Goal: Task Accomplishment & Management: Manage account settings

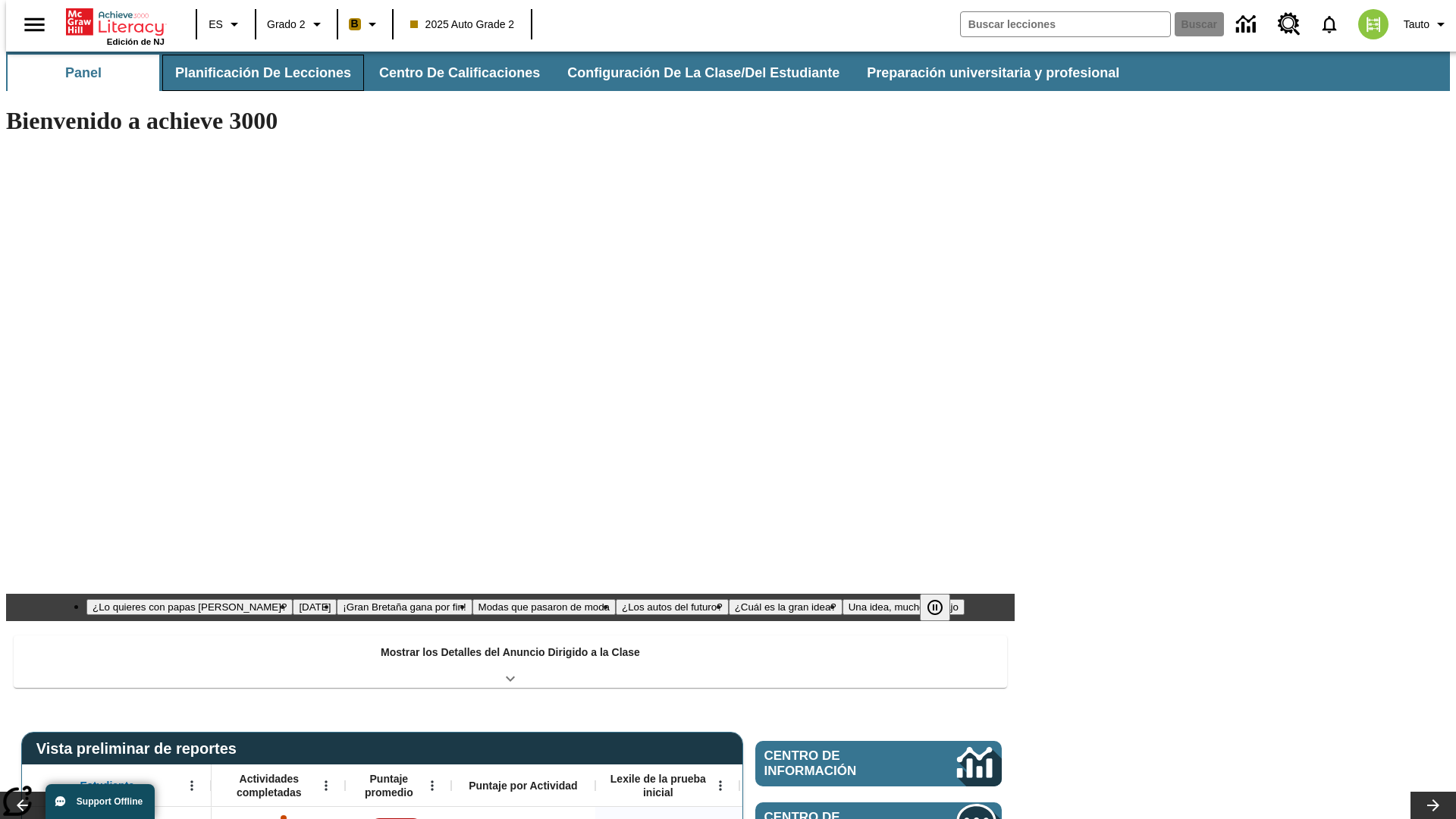
click at [254, 73] on button "Planificación de lecciones" at bounding box center [263, 73] width 202 height 36
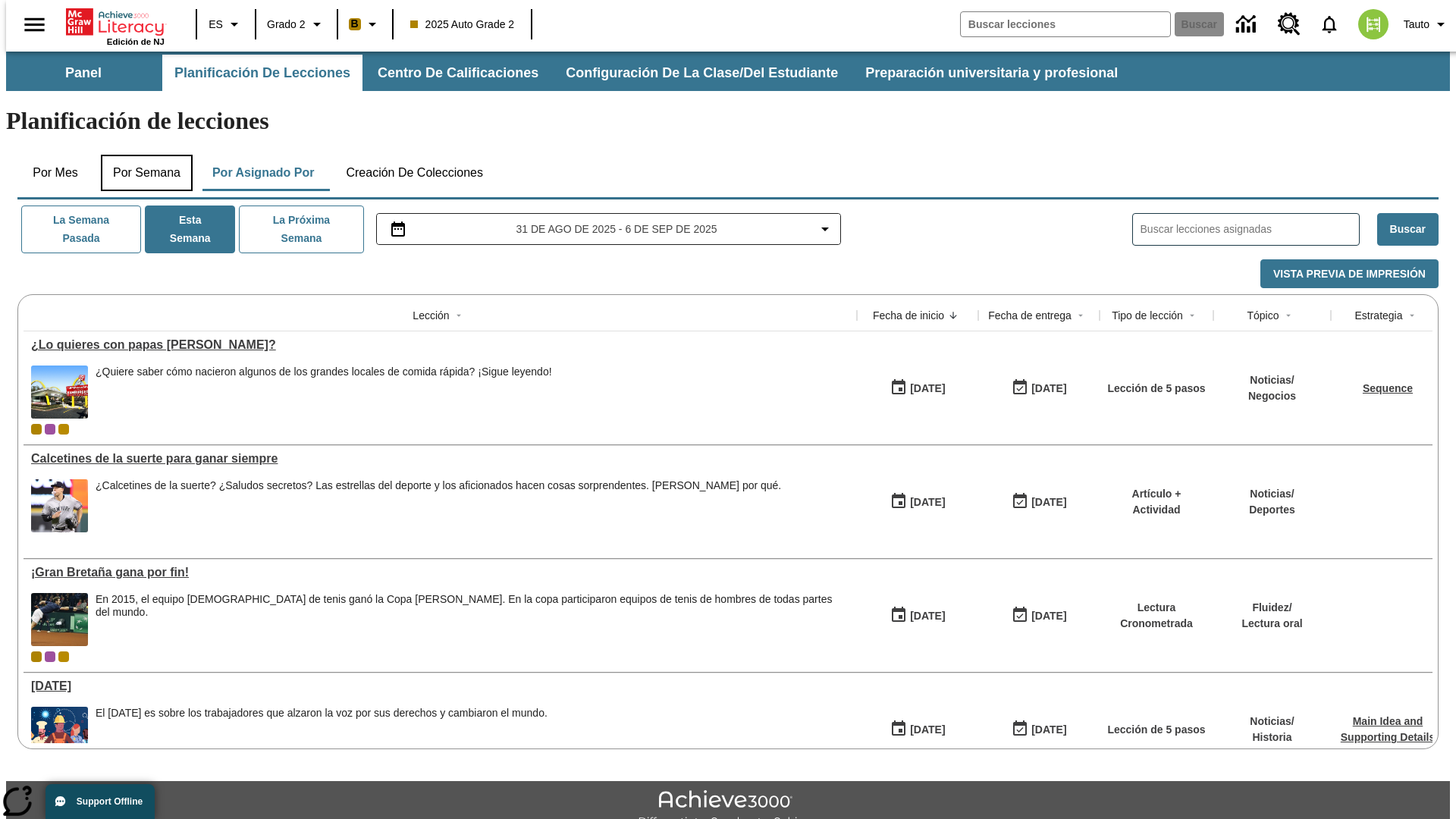
click at [142, 155] on button "Por semana" at bounding box center [146, 173] width 92 height 36
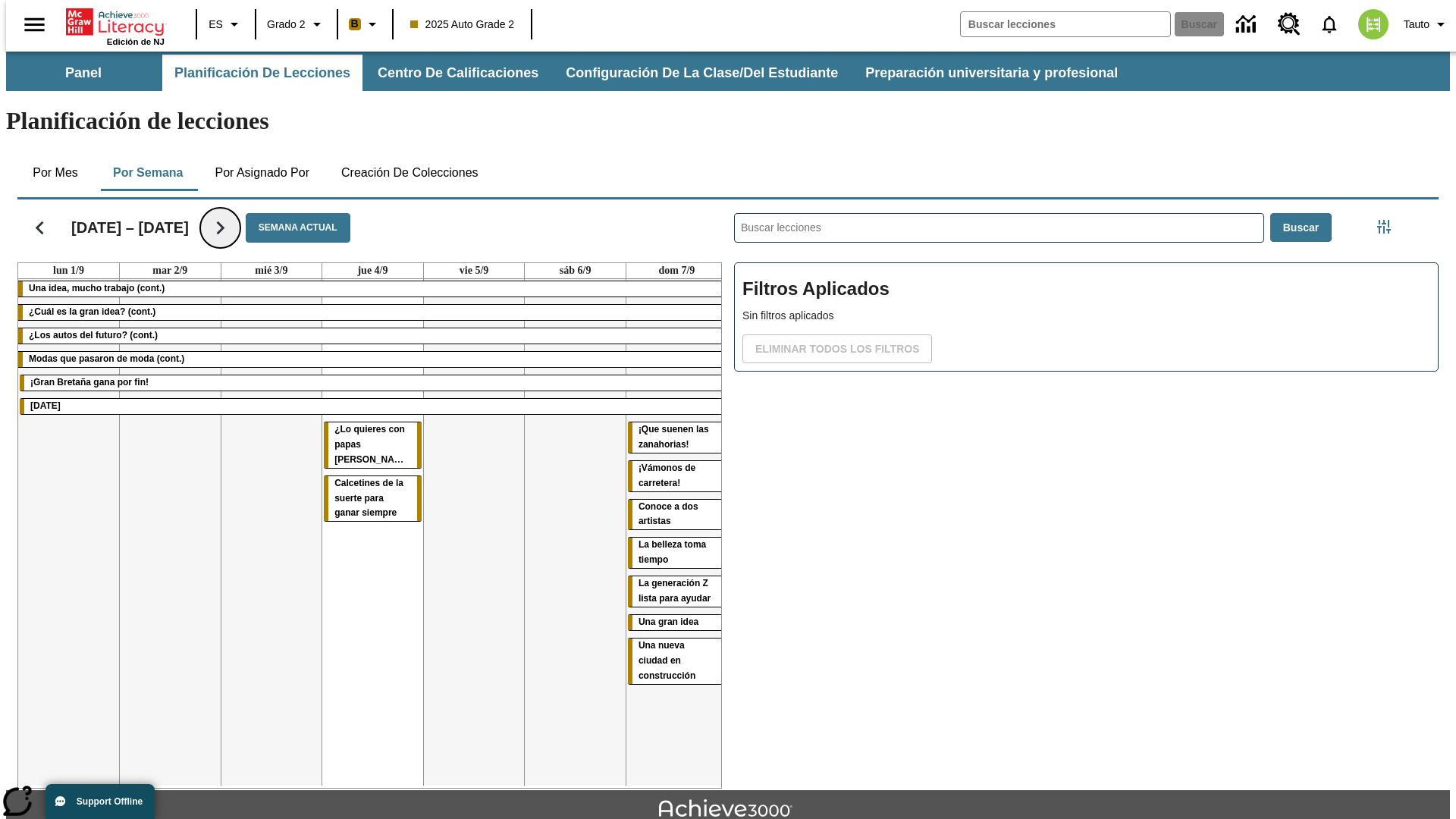
click at [207, 215] on icon "Seguir" at bounding box center [220, 228] width 27 height 27
click at [210, 215] on icon "Seguir" at bounding box center [220, 228] width 27 height 27
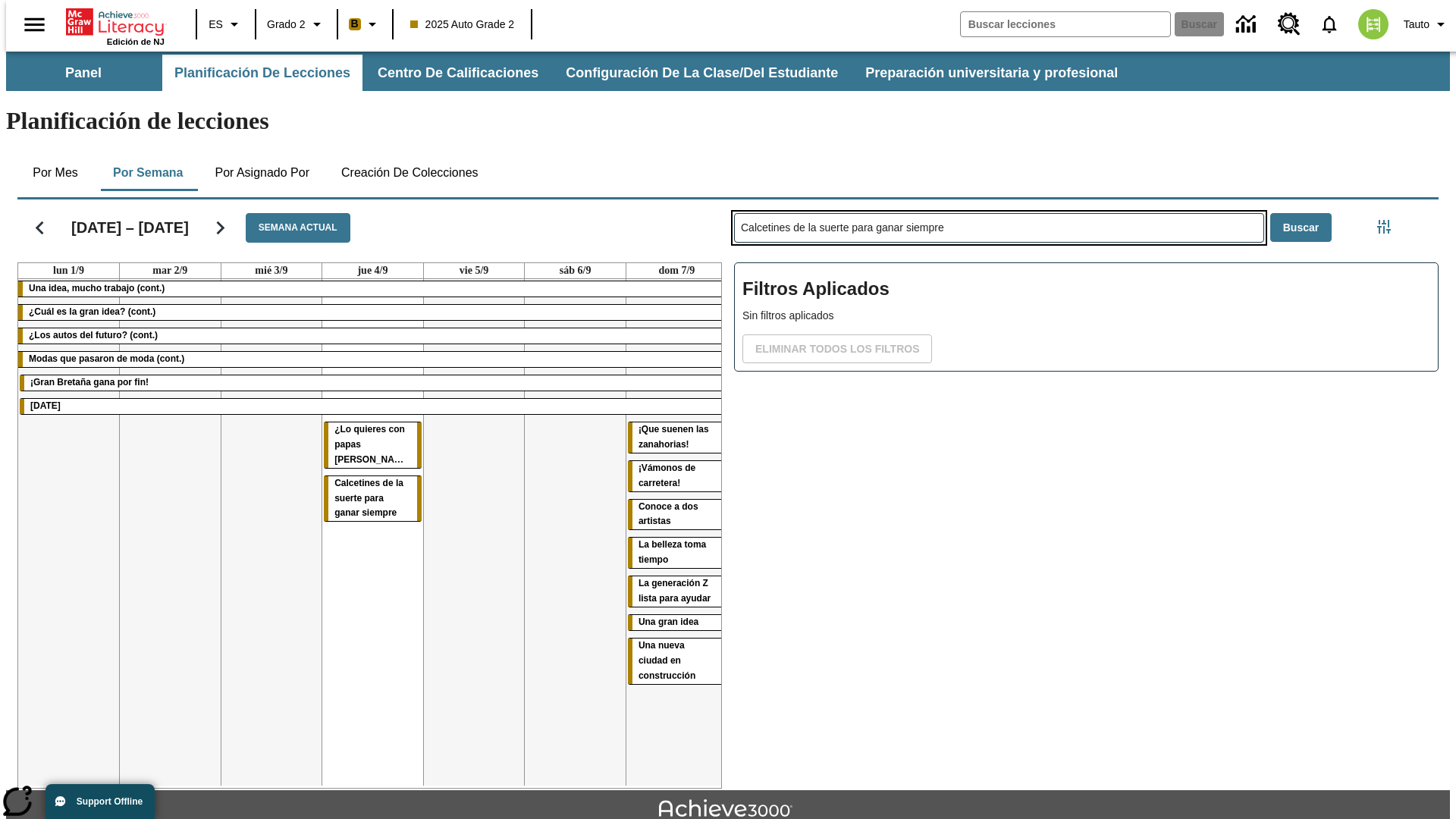
type input "Calcetines de la suerte para ganar siempre"
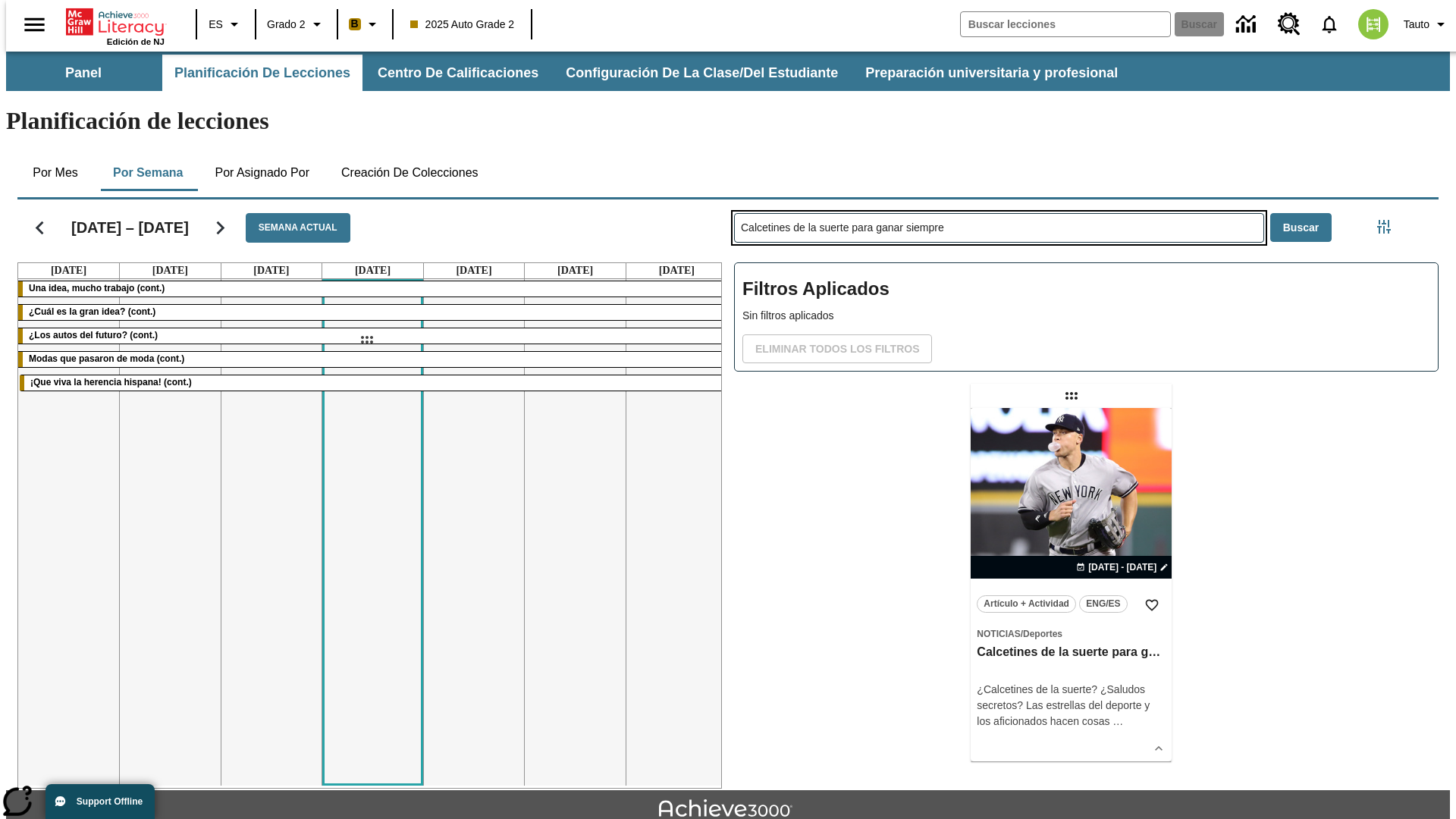
drag, startPoint x: 1073, startPoint y: 336, endPoint x: 366, endPoint y: 339, distance: 707.0
click at [366, 339] on div "[DATE] – [DATE] Semana actual [DATE] [DATE] [DATE] [DATE] [DATE] [DATE] [DATE] …" at bounding box center [722, 491] width 1433 height 596
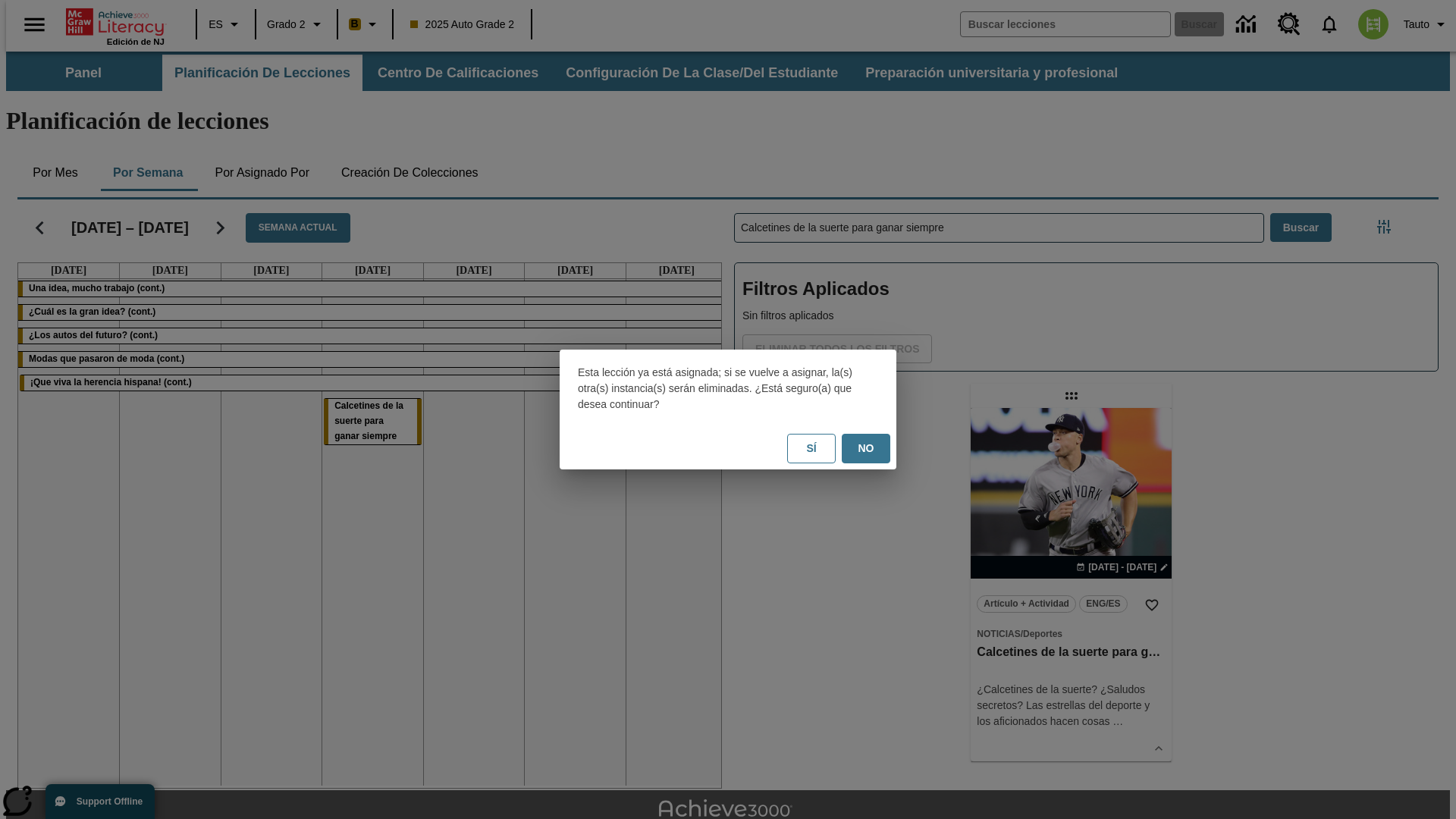
click at [866, 449] on button "No" at bounding box center [866, 449] width 48 height 29
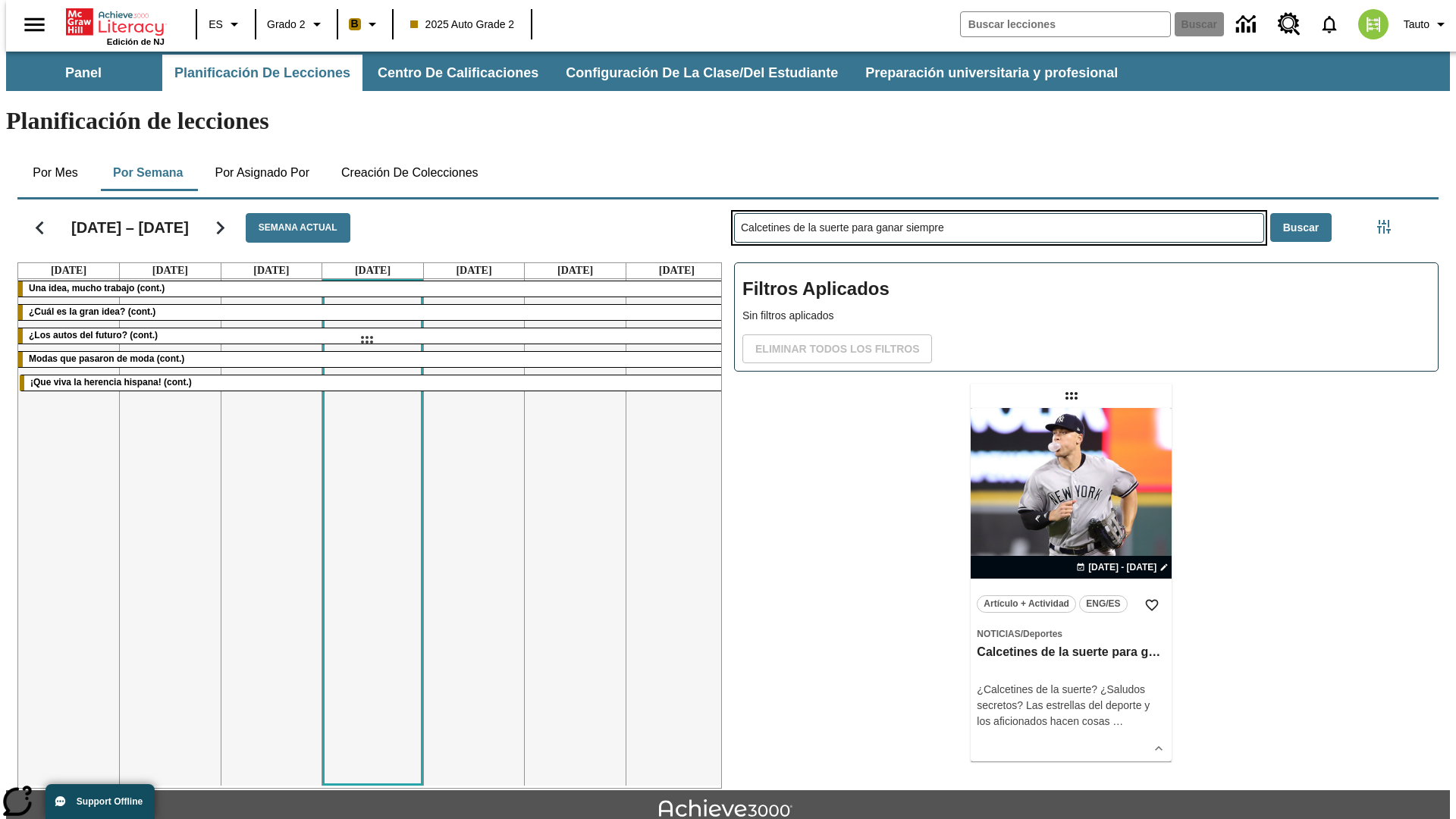
drag, startPoint x: 1073, startPoint y: 336, endPoint x: 366, endPoint y: 339, distance: 707.0
click at [366, 339] on div "[DATE] – [DATE] Semana actual [DATE] [DATE] [DATE] [DATE] [DATE] [DATE] [DATE] …" at bounding box center [722, 491] width 1433 height 596
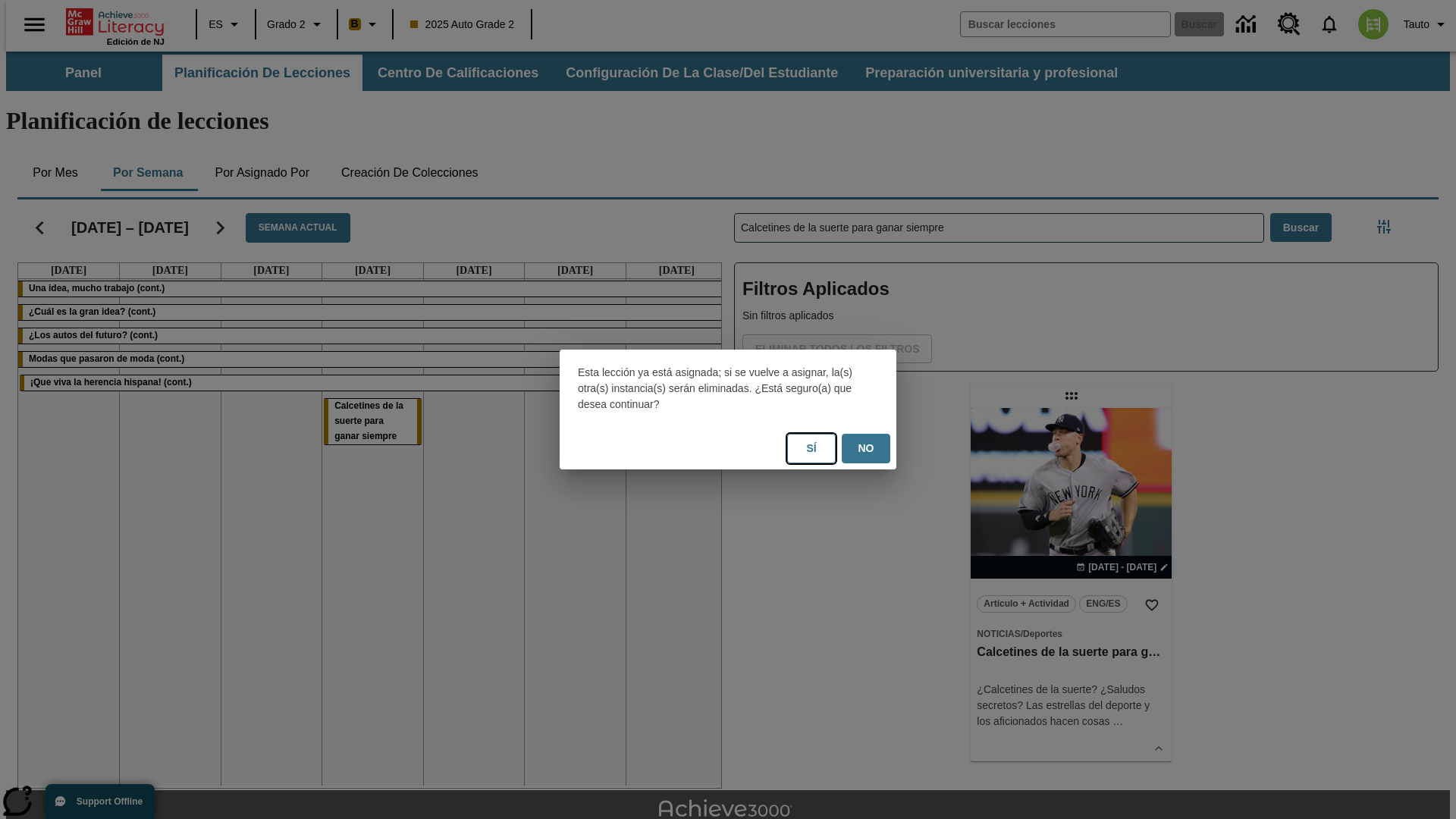
click at [812, 449] on button "Sí" at bounding box center [811, 449] width 48 height 29
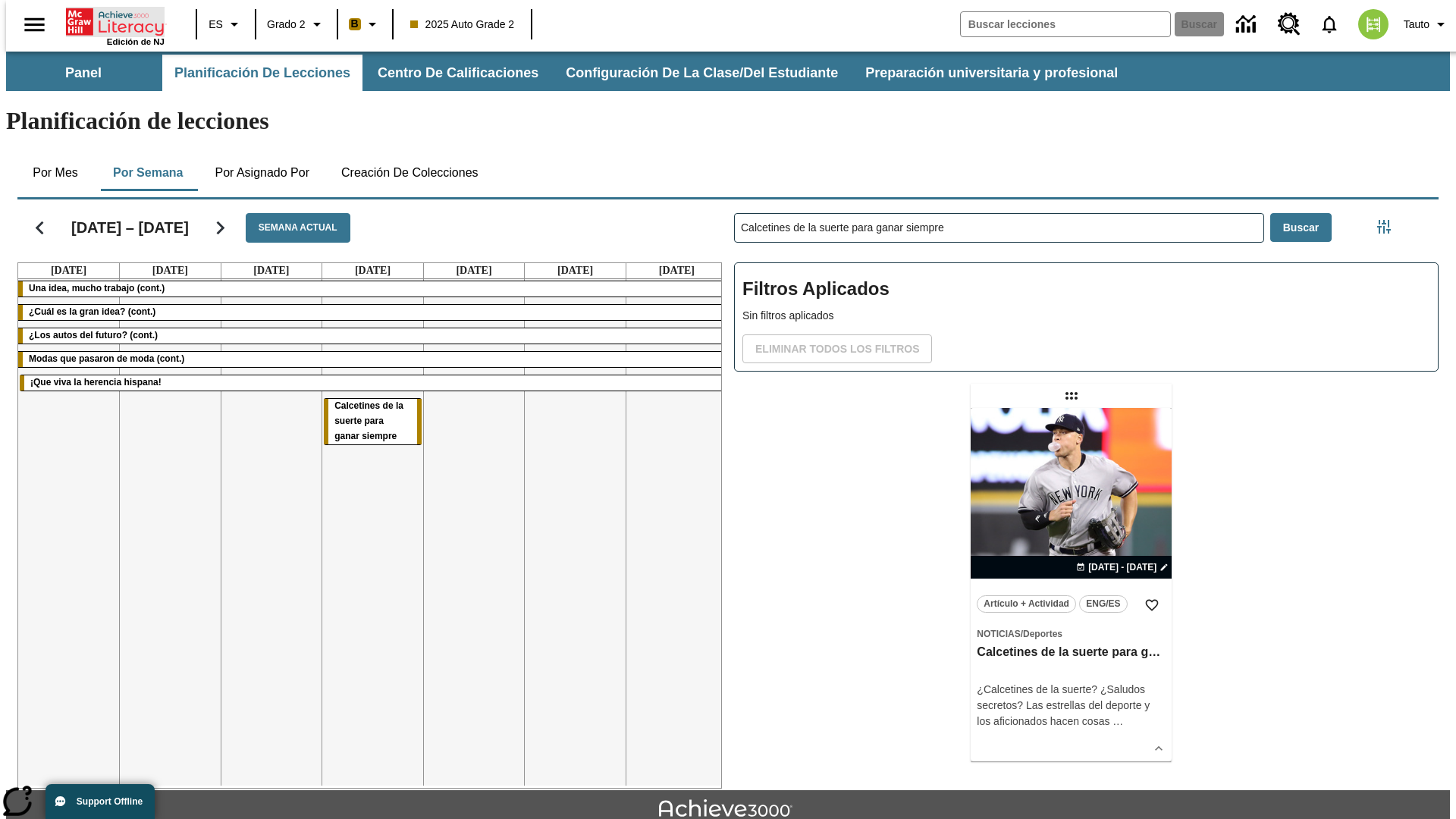
click at [109, 21] on icon "Portada" at bounding box center [116, 21] width 101 height 30
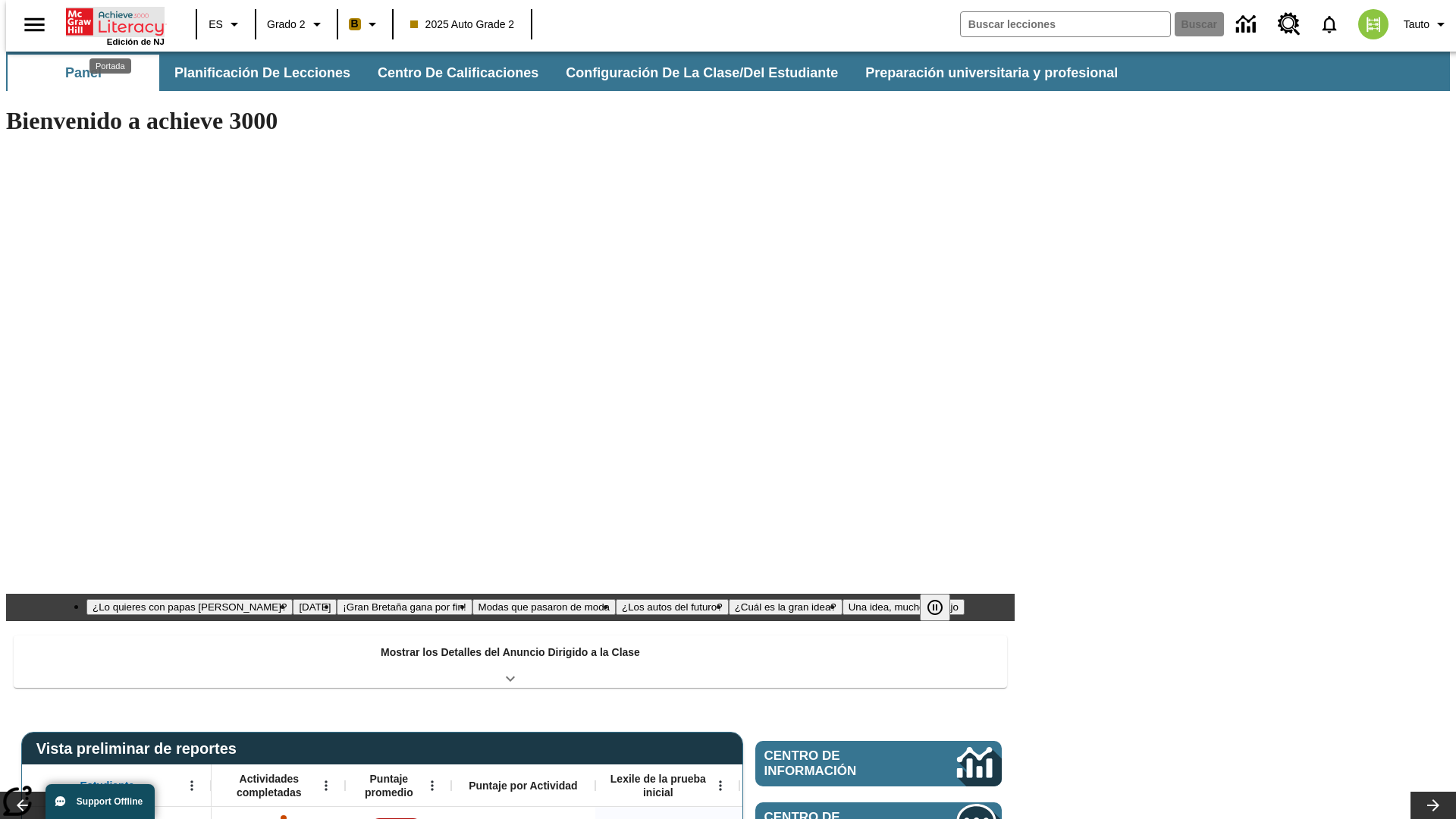
type input "-1"
click at [254, 73] on button "Planificación de lecciones" at bounding box center [263, 73] width 202 height 36
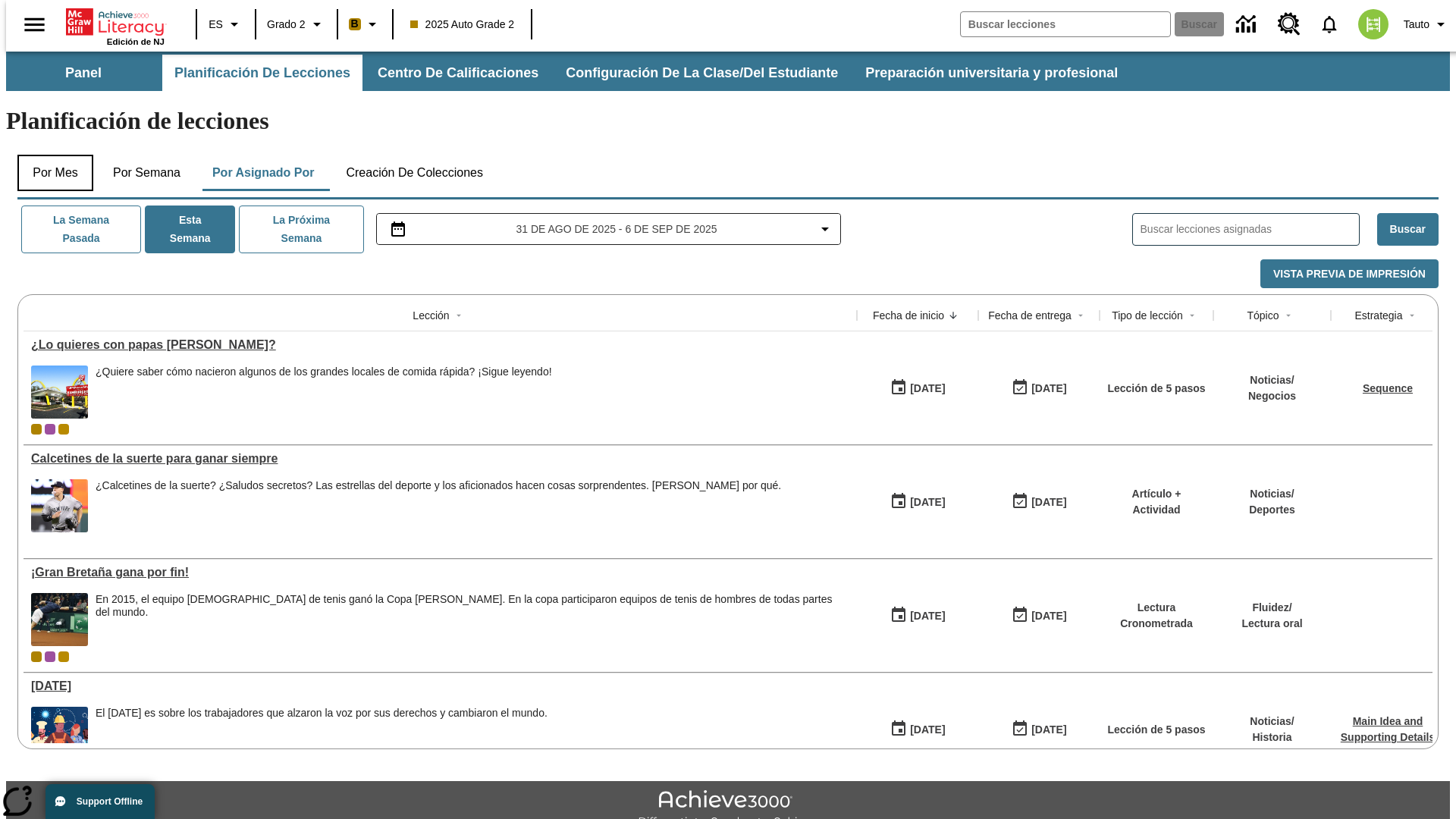
click at [49, 155] on button "Por mes" at bounding box center [55, 173] width 76 height 36
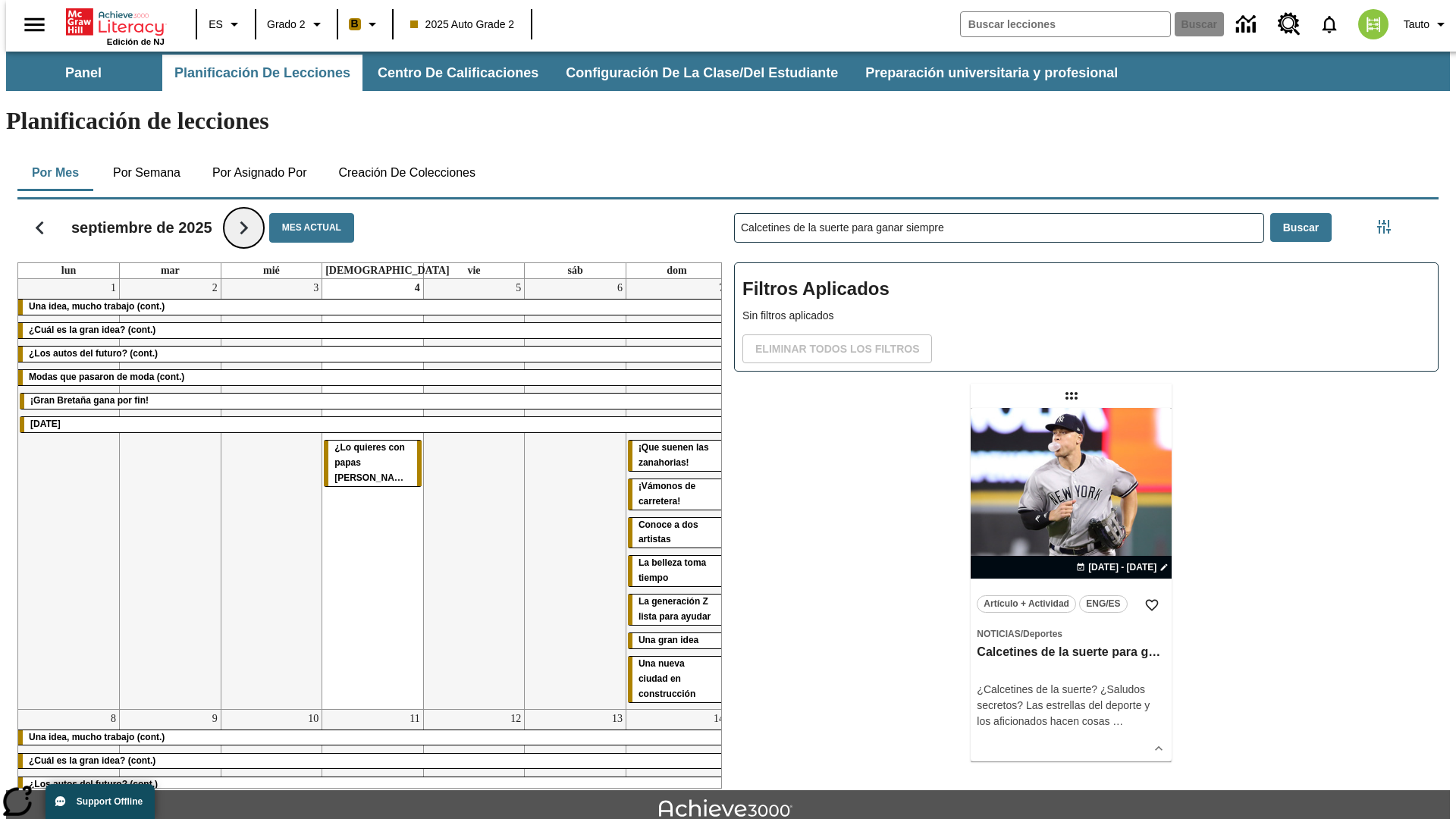
click at [244, 215] on icon "Seguir" at bounding box center [243, 228] width 27 height 27
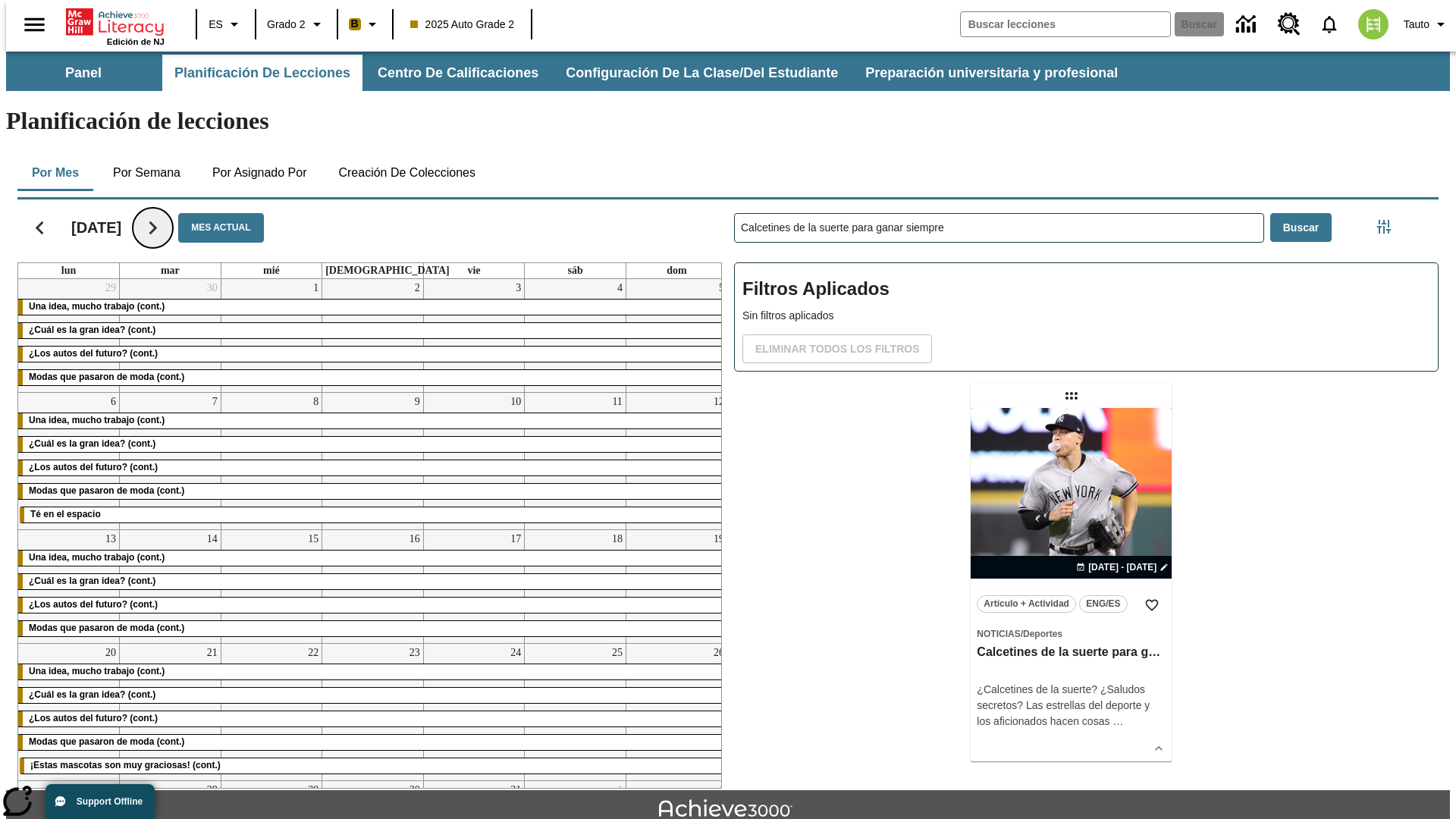
click at [166, 215] on icon "Seguir" at bounding box center [152, 228] width 27 height 27
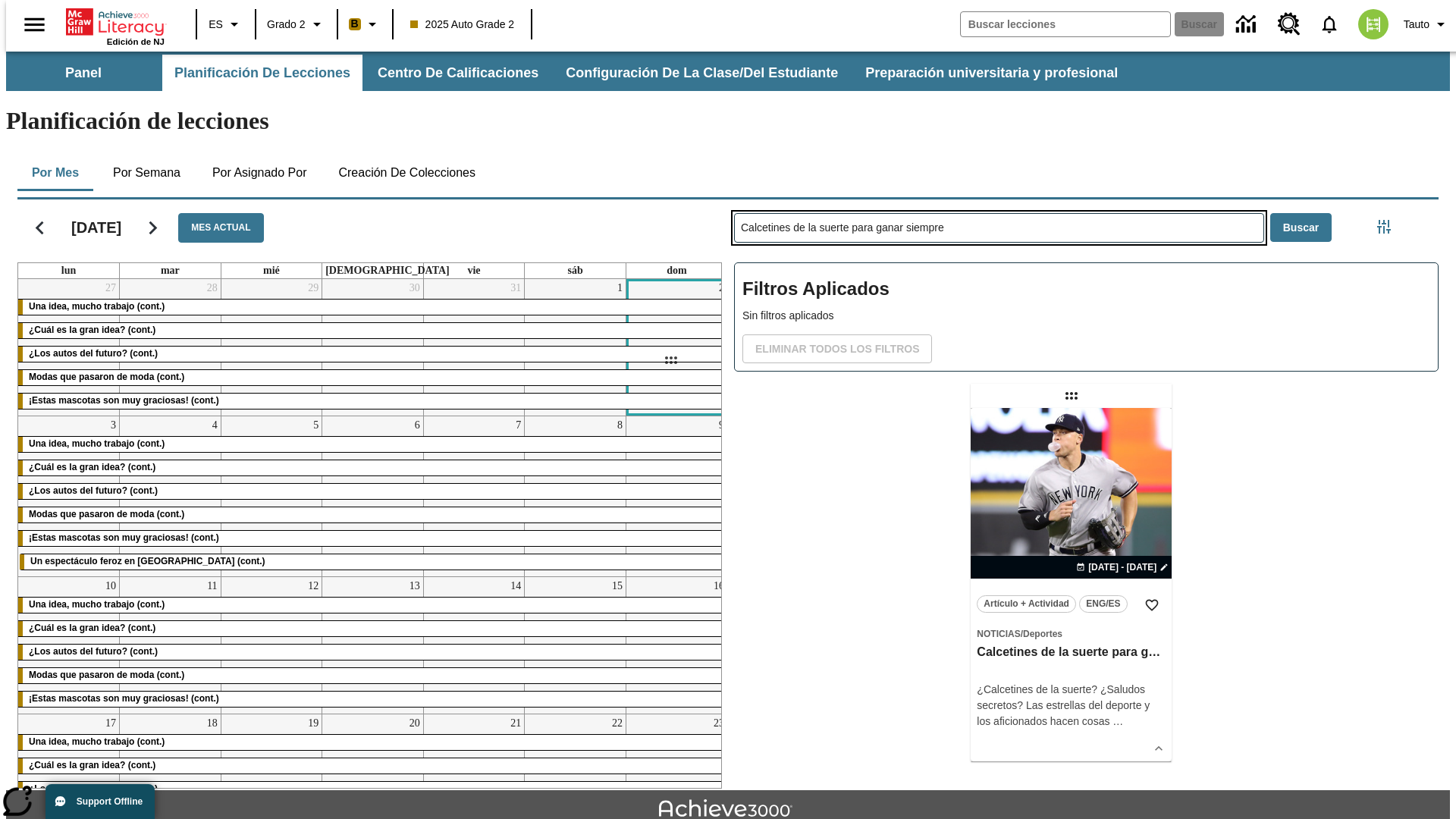
drag, startPoint x: 1073, startPoint y: 336, endPoint x: 670, endPoint y: 360, distance: 403.7
click at [670, 360] on div "[DATE] Mes actual lun mar mié jue vie sáb dom 27 Una idea, mucho trabajo (cont.…" at bounding box center [722, 491] width 1433 height 596
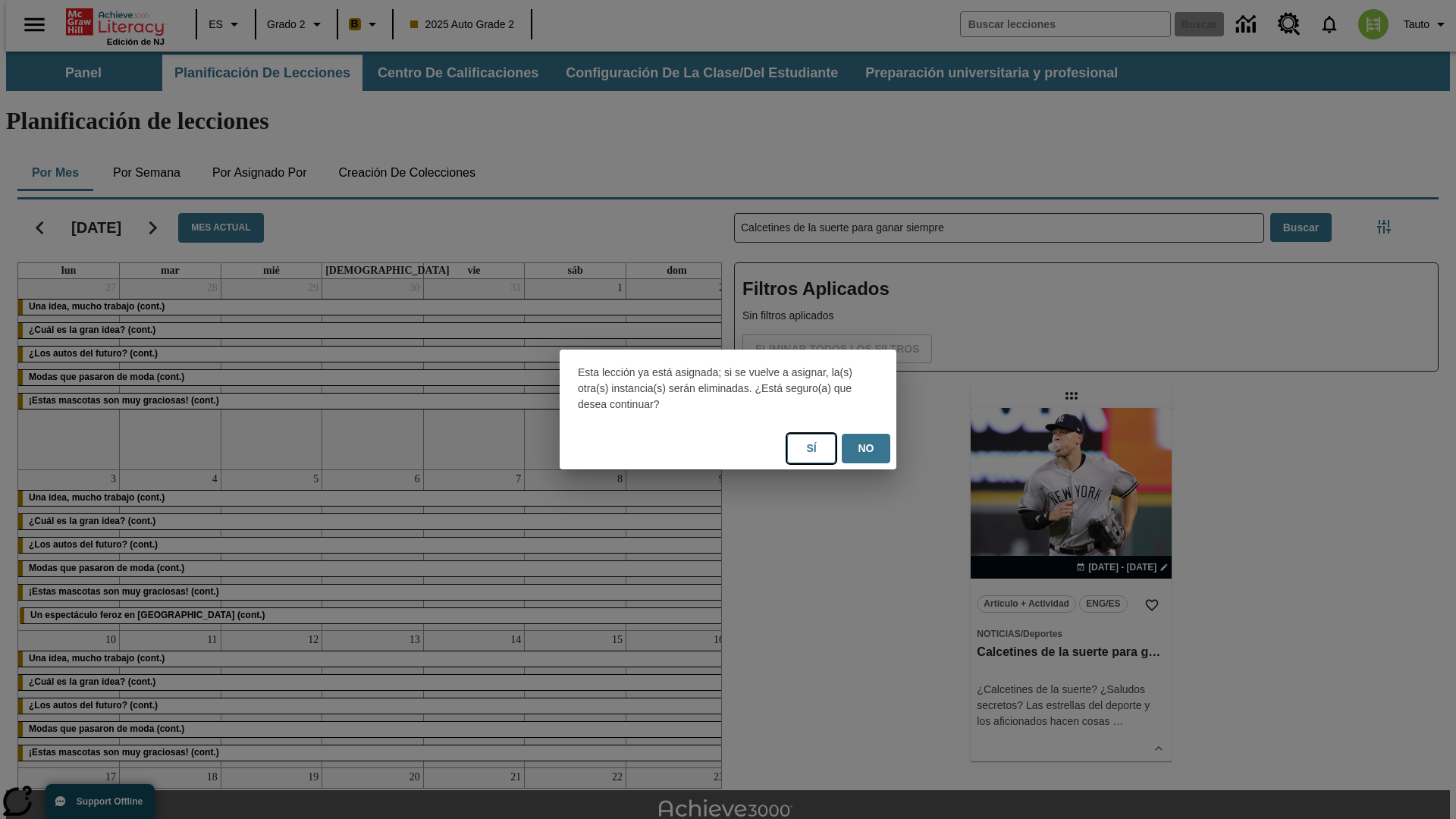
click at [812, 449] on button "Sí" at bounding box center [811, 449] width 48 height 29
